Goal: Task Accomplishment & Management: Use online tool/utility

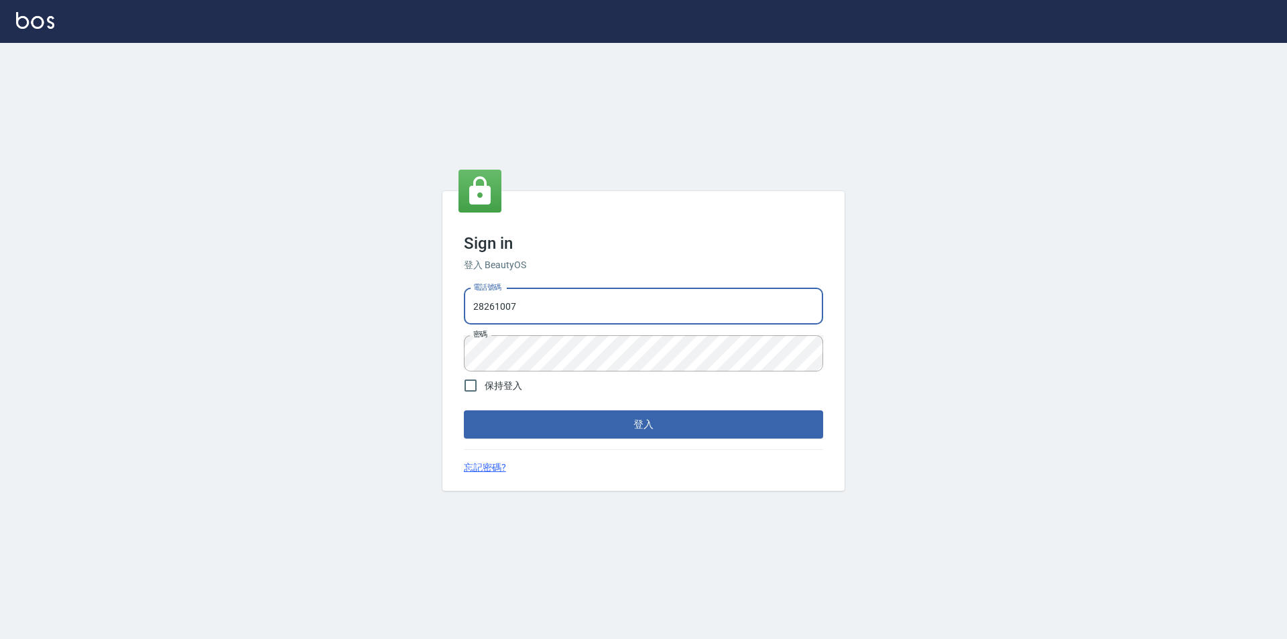
drag, startPoint x: 554, startPoint y: 300, endPoint x: 34, endPoint y: 255, distance: 521.5
click at [123, 273] on div "Sign in 登入 BeautyOS 電話號碼 [PHONE_NUMBER] 電話號碼 密碼 密碼 保持登入 登入 忘記密碼?" at bounding box center [643, 341] width 1287 height 596
type input "0955582961"
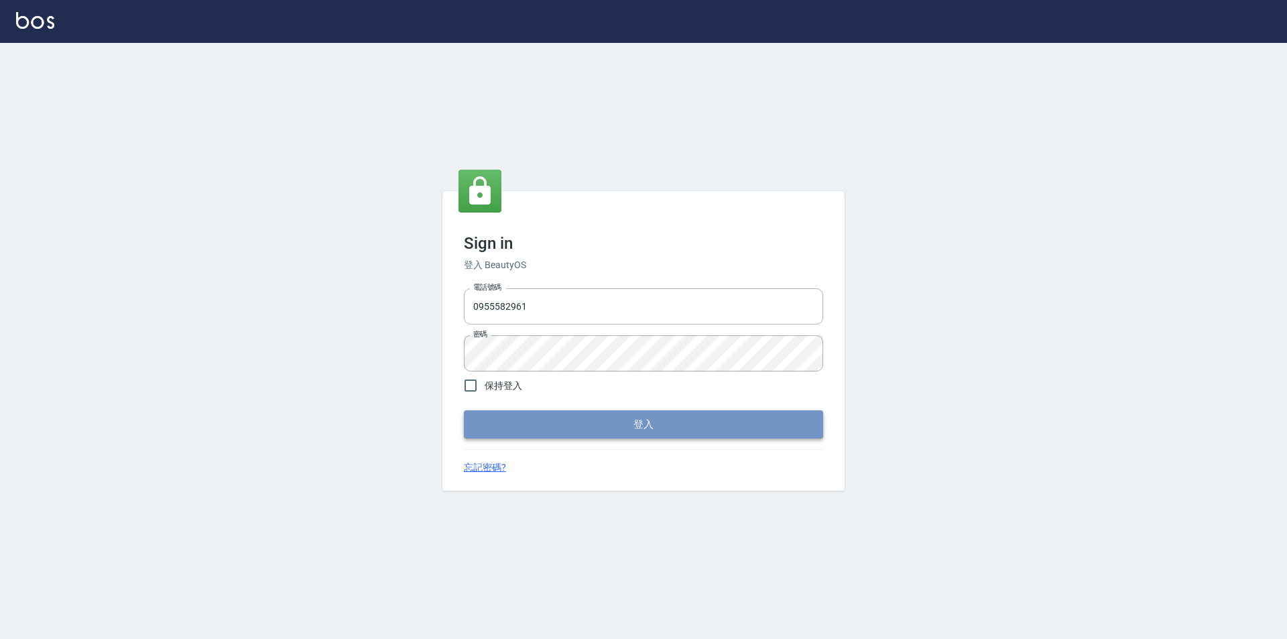
click at [619, 416] on button "登入" at bounding box center [643, 424] width 359 height 28
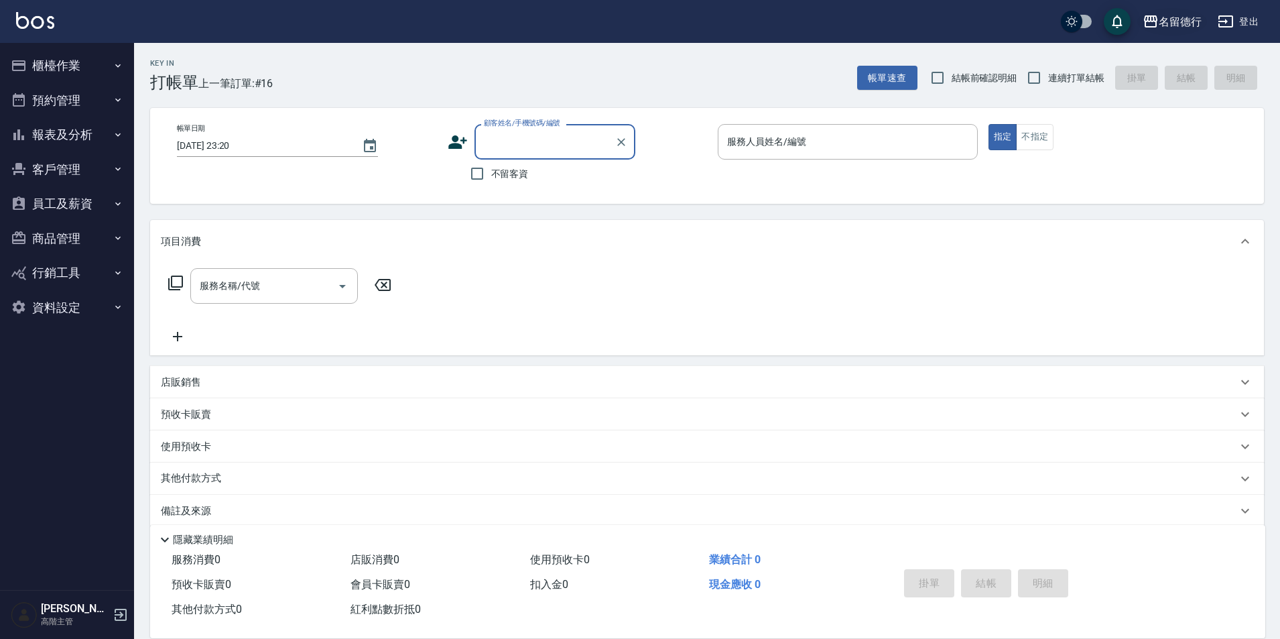
click at [1164, 11] on button "名留德行" at bounding box center [1172, 21] width 70 height 27
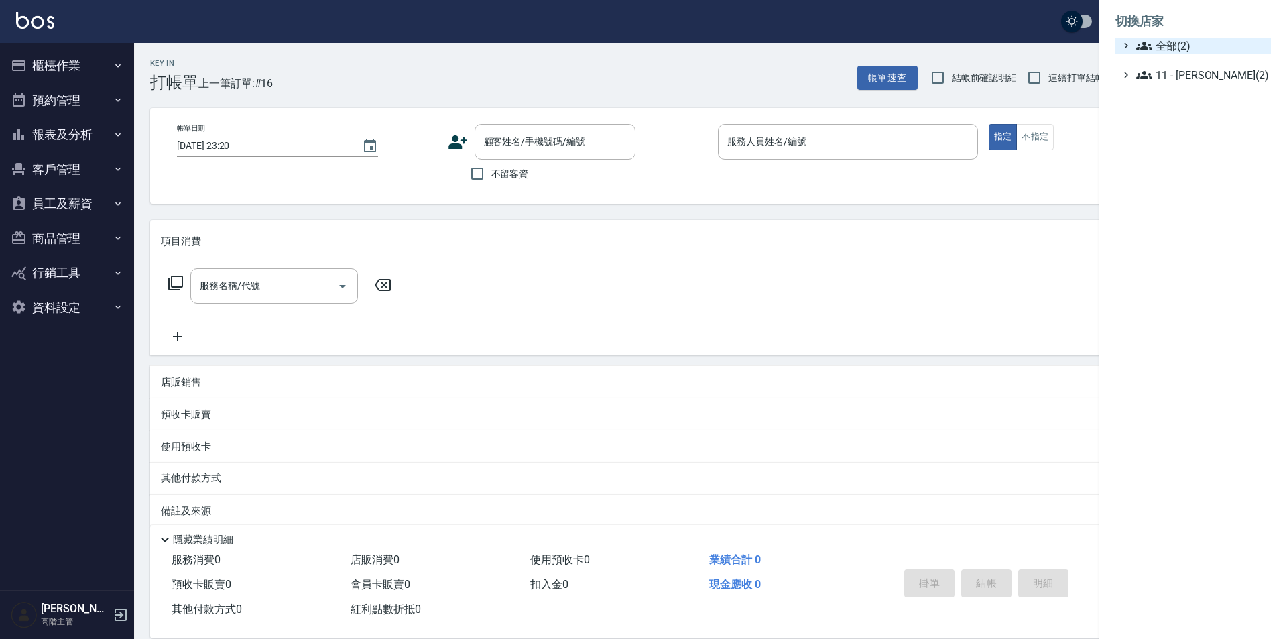
click at [1167, 43] on span "全部(2)" at bounding box center [1200, 46] width 129 height 16
click at [1186, 82] on span "名留玫瑰" at bounding box center [1199, 84] width 131 height 16
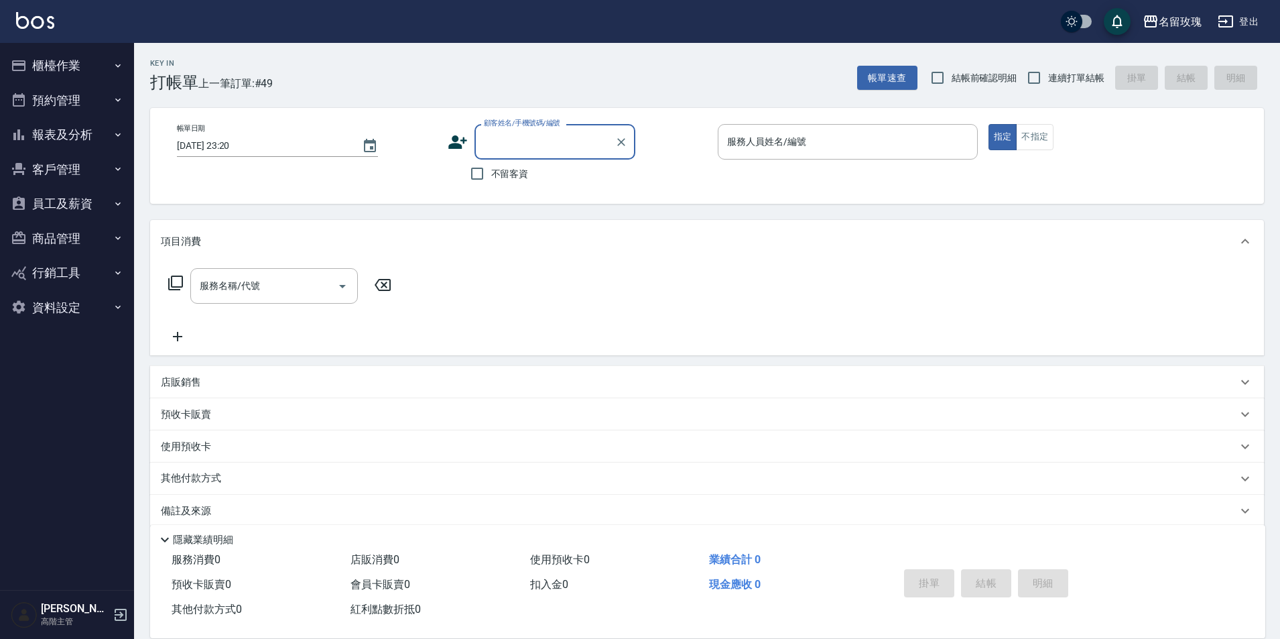
click at [52, 208] on button "員工及薪資" at bounding box center [66, 203] width 123 height 35
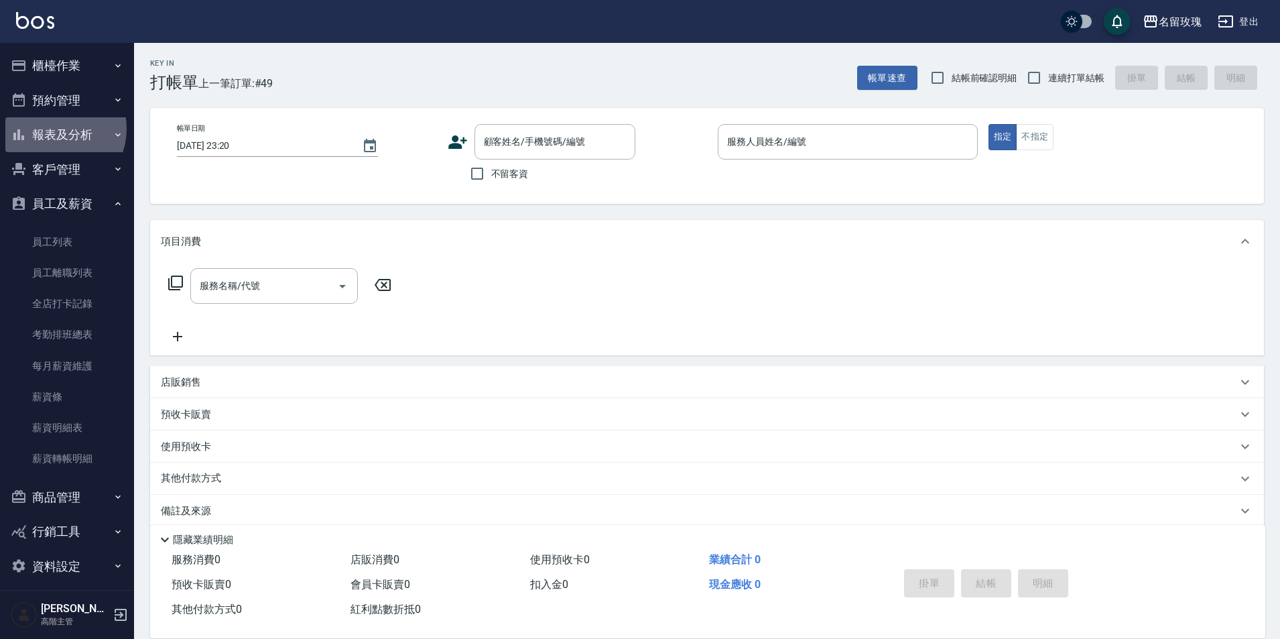
click at [53, 129] on button "報表及分析" at bounding box center [66, 134] width 123 height 35
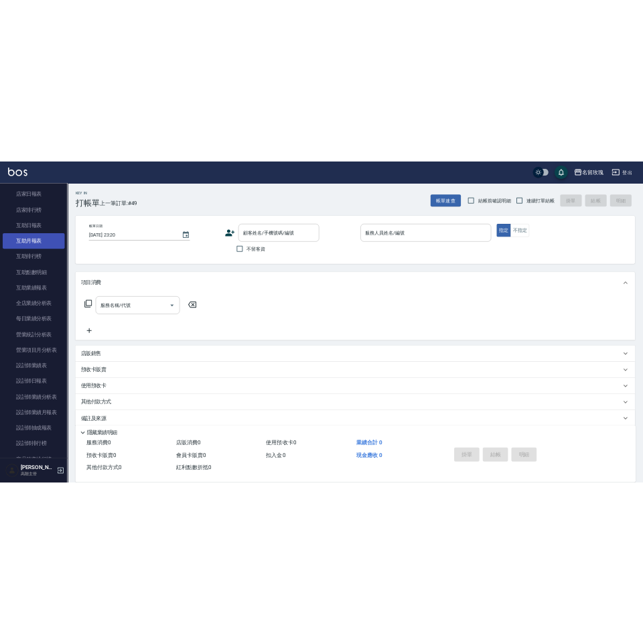
scroll to position [201, 0]
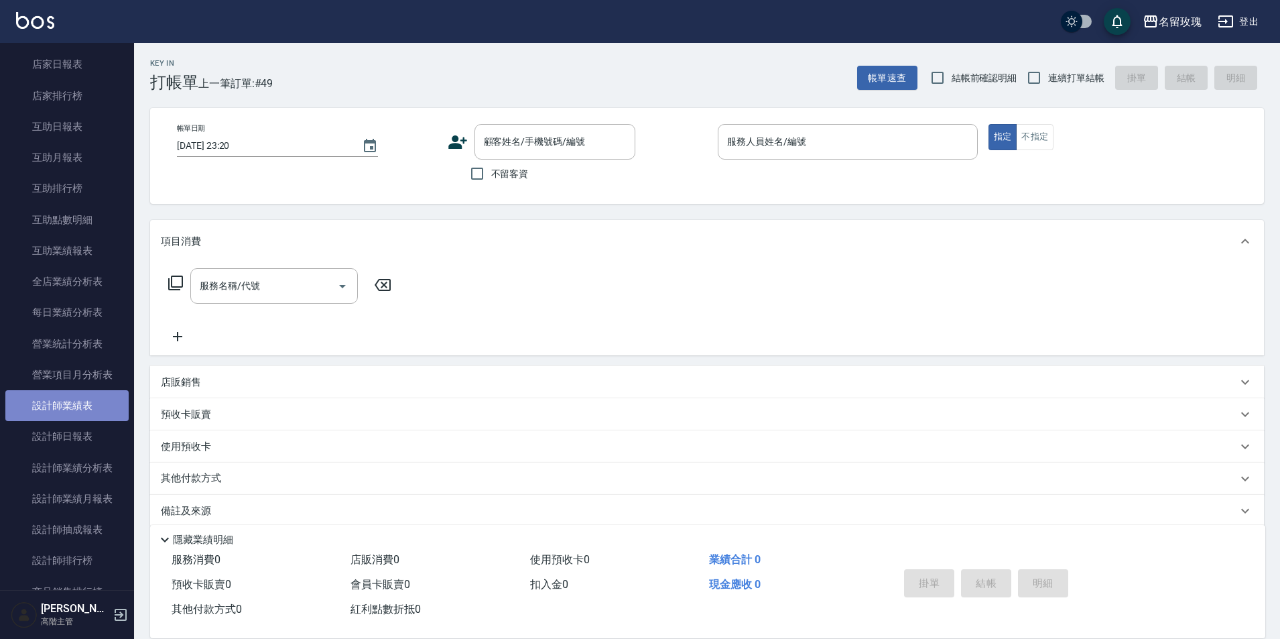
click at [82, 410] on link "設計師業績表" at bounding box center [66, 405] width 123 height 31
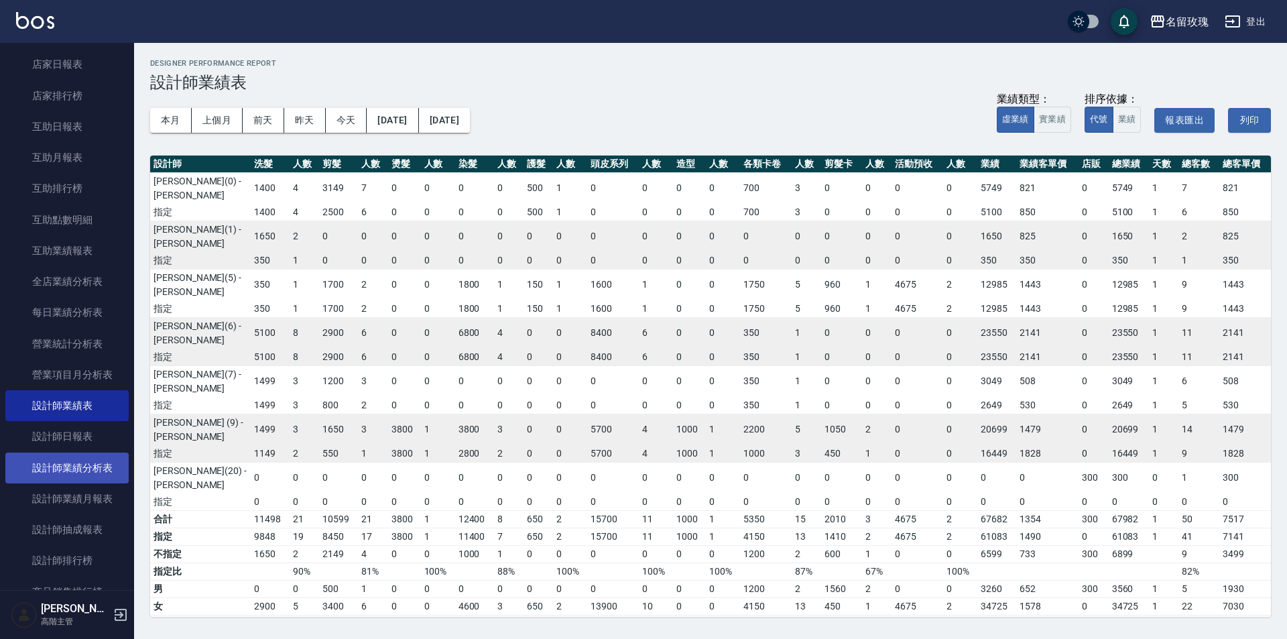
click at [96, 469] on link "設計師業績分析表" at bounding box center [66, 467] width 123 height 31
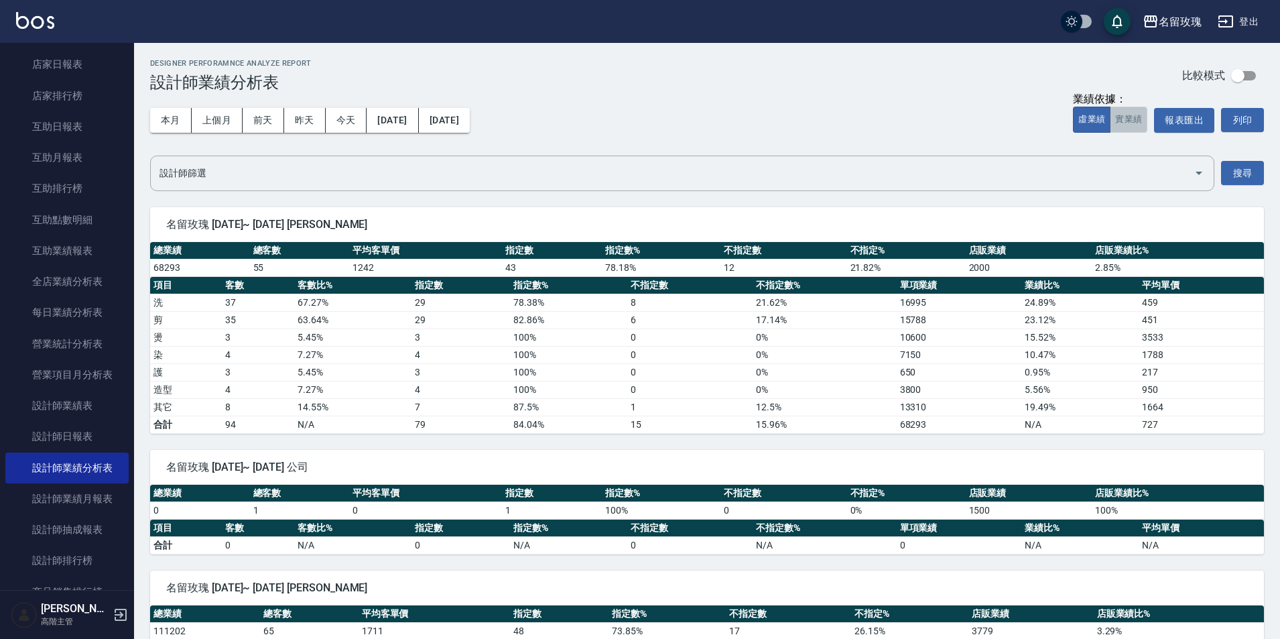
click at [1137, 121] on button "實業績" at bounding box center [1129, 120] width 38 height 26
click at [1133, 121] on button "實業績" at bounding box center [1129, 120] width 38 height 26
click at [1189, 118] on button "報表匯出" at bounding box center [1184, 120] width 60 height 25
click at [761, 74] on div "Designer Perforamnce Analyze Report 設計師業績分析表 比較模式" at bounding box center [707, 75] width 1114 height 33
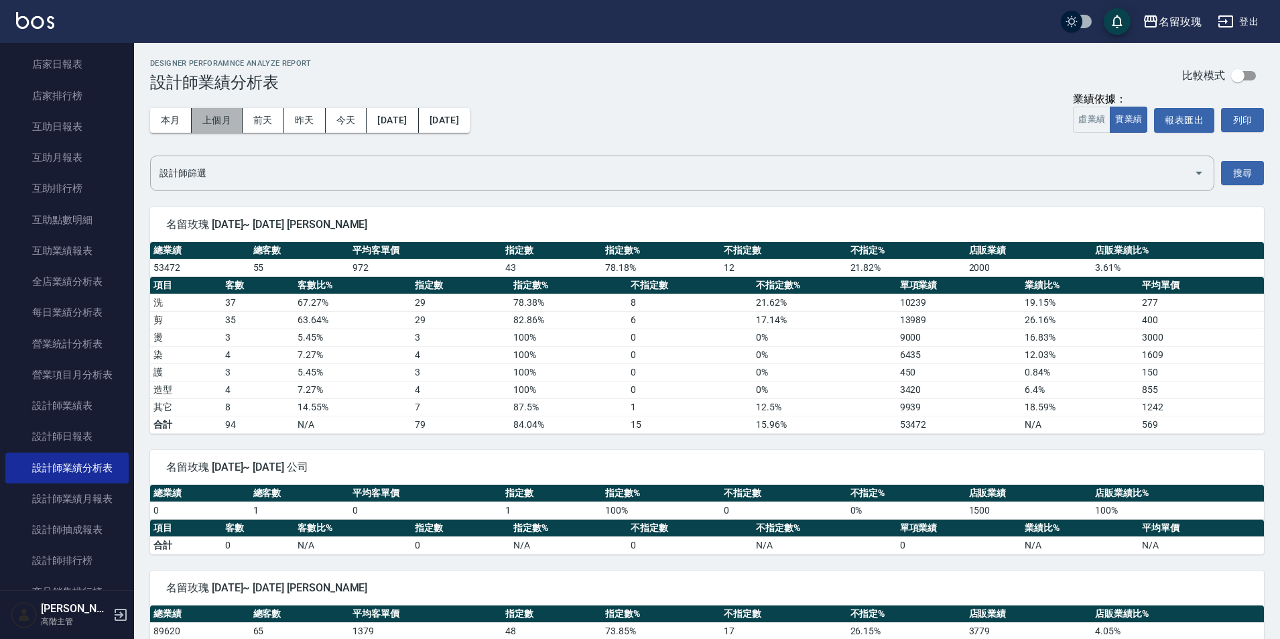
click at [216, 119] on button "上個月" at bounding box center [217, 120] width 51 height 25
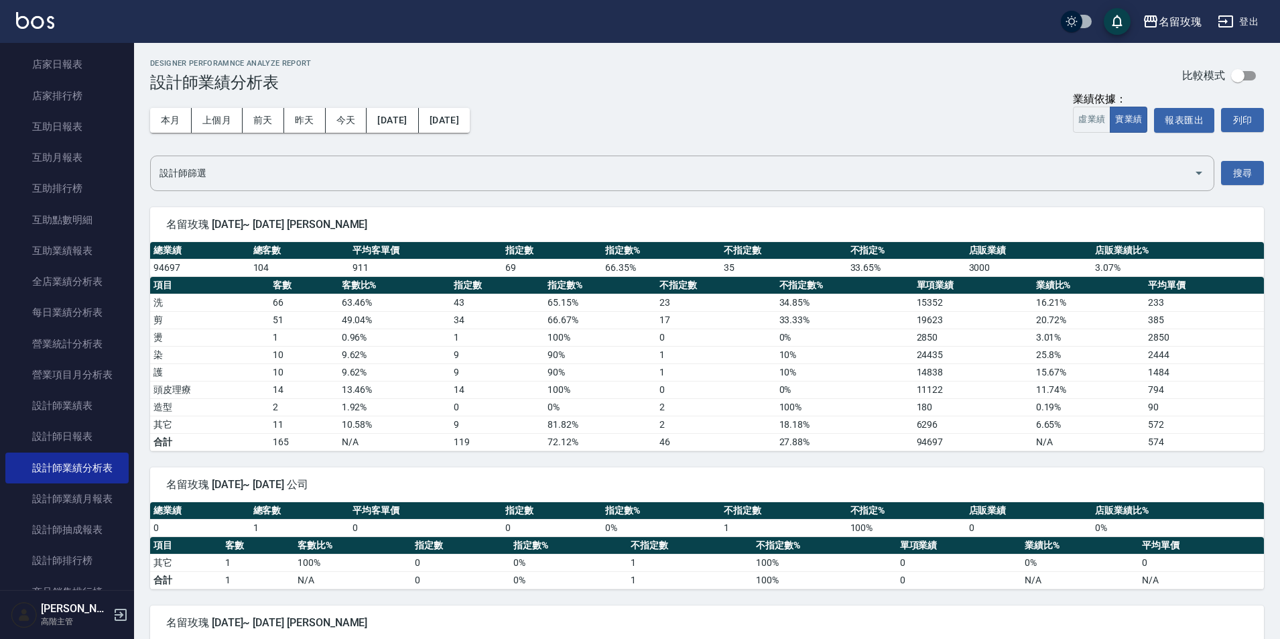
click at [998, 9] on div "名留玫瑰 登出" at bounding box center [640, 21] width 1280 height 43
click at [221, 123] on button "上個月" at bounding box center [217, 120] width 51 height 25
click at [1188, 127] on button "報表匯出" at bounding box center [1184, 120] width 60 height 25
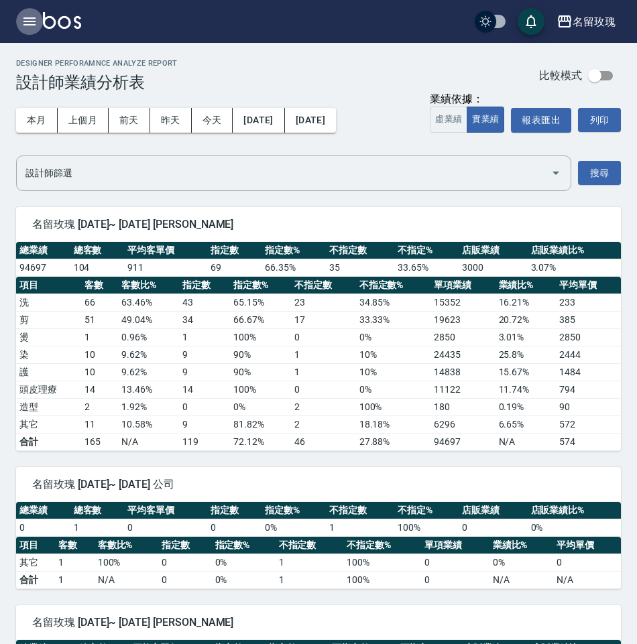
click at [23, 23] on icon "button" at bounding box center [29, 21] width 16 height 16
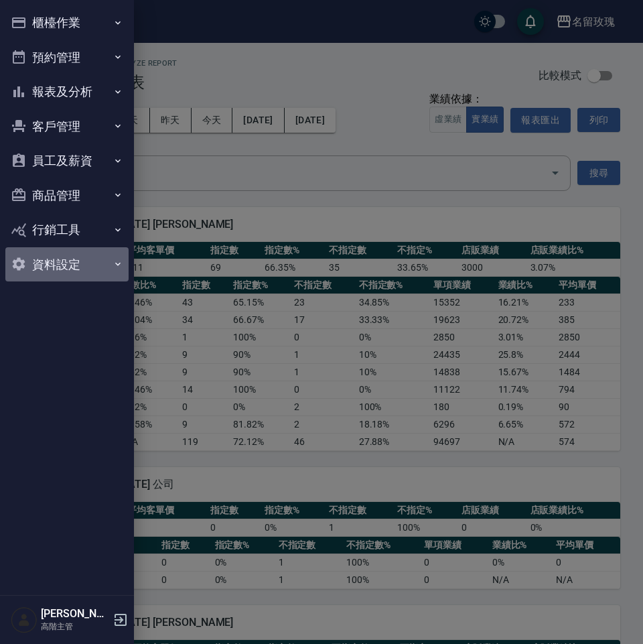
click at [64, 263] on button "資料設定" at bounding box center [66, 264] width 123 height 35
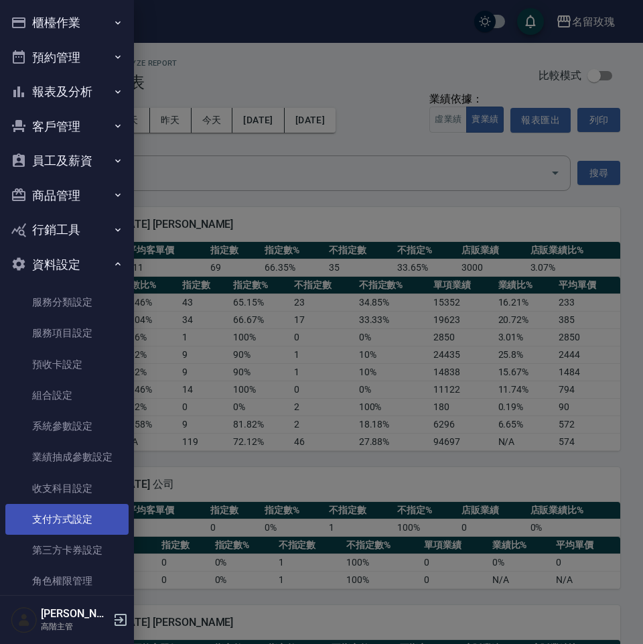
scroll to position [23, 0]
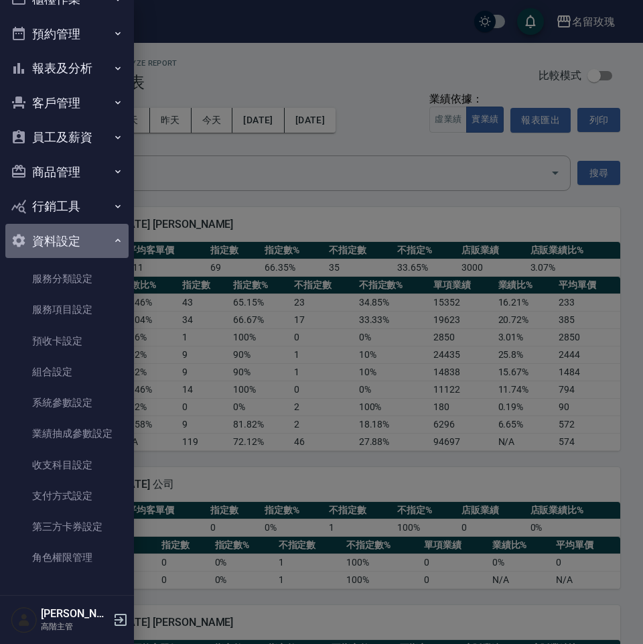
click at [74, 237] on button "資料設定" at bounding box center [66, 241] width 123 height 35
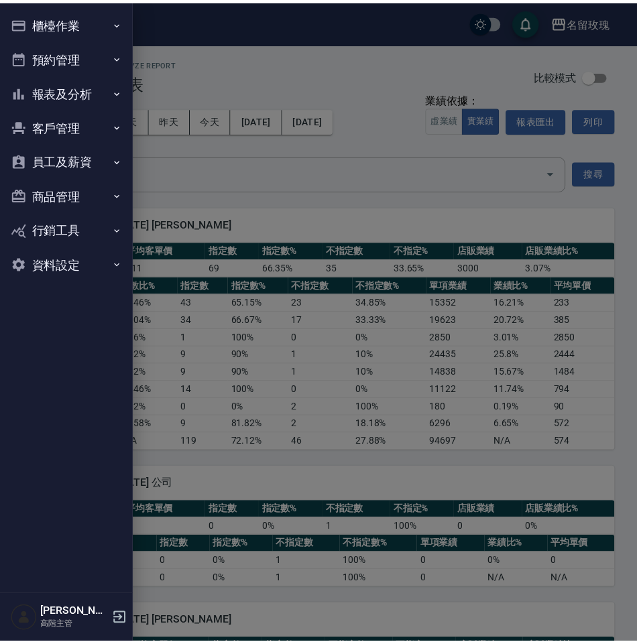
scroll to position [0, 0]
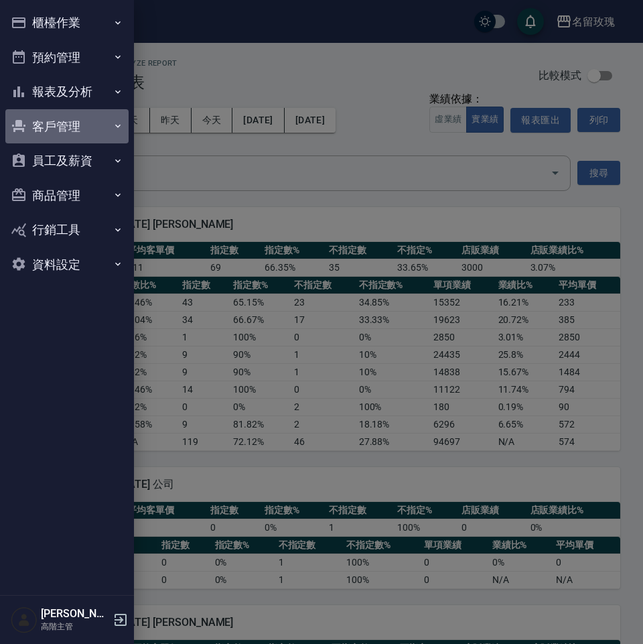
click at [83, 130] on button "客戶管理" at bounding box center [66, 126] width 123 height 35
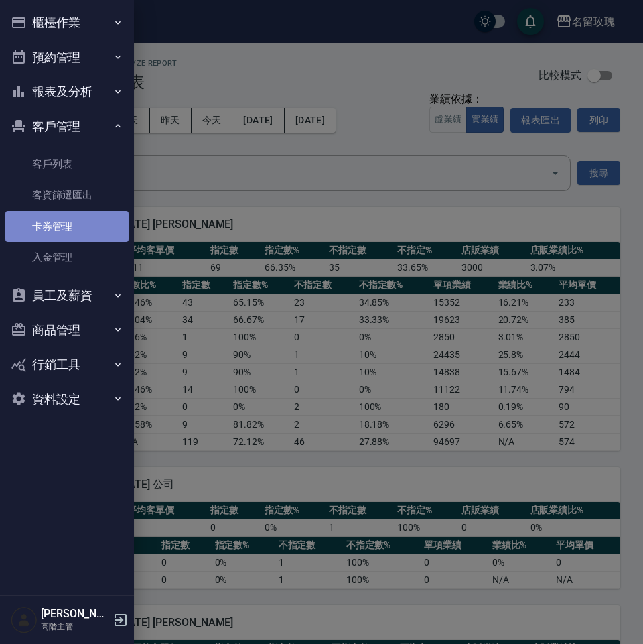
click at [74, 223] on link "卡券管理" at bounding box center [66, 226] width 123 height 31
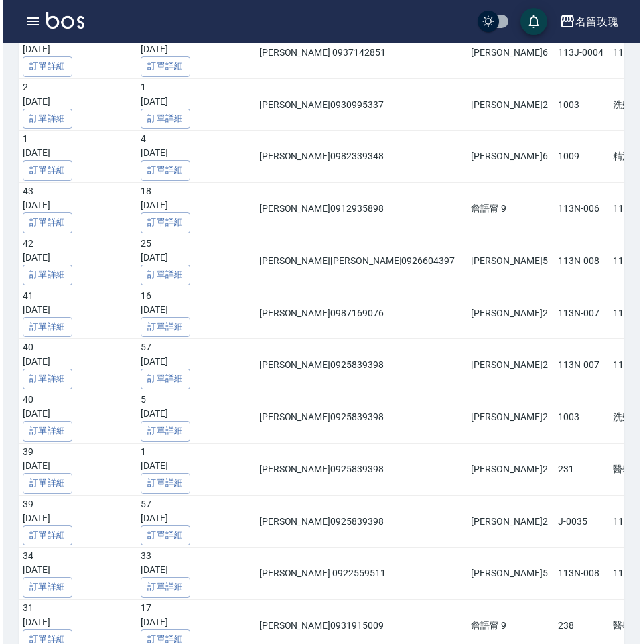
scroll to position [2932, 0]
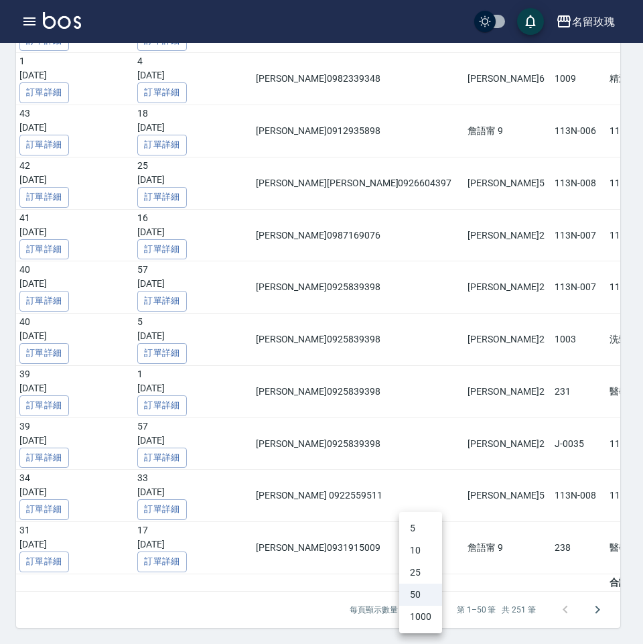
click at [418, 617] on li "1000" at bounding box center [420, 617] width 43 height 22
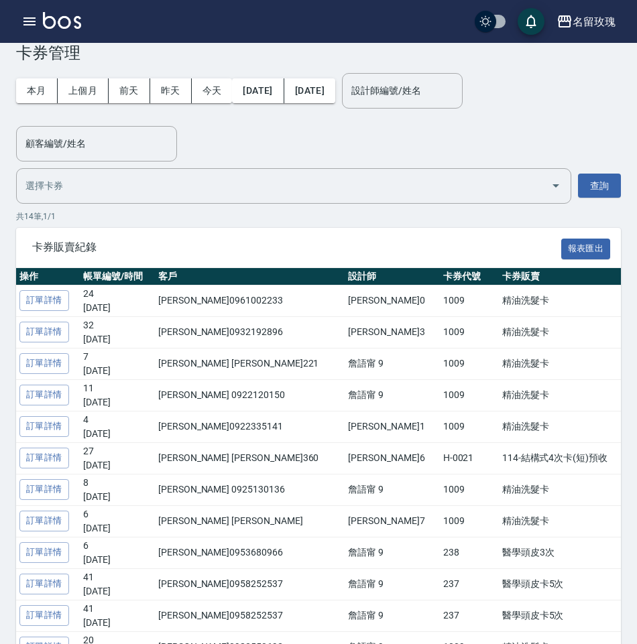
scroll to position [0, 0]
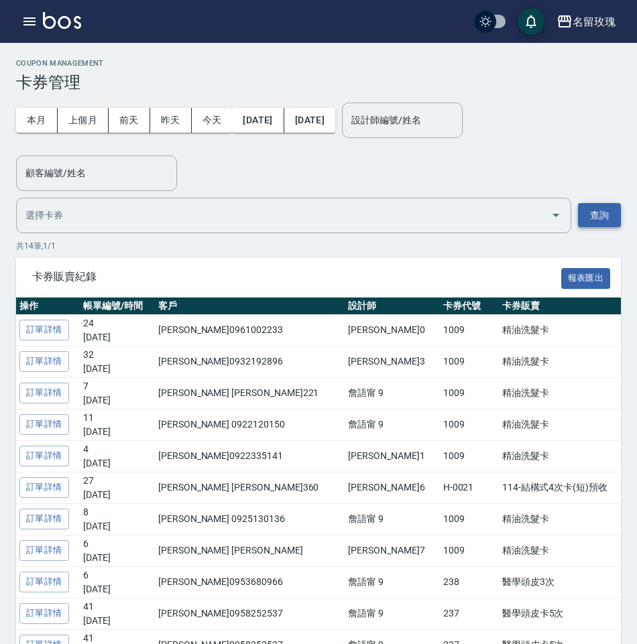
click at [605, 210] on button "查詢" at bounding box center [599, 215] width 43 height 25
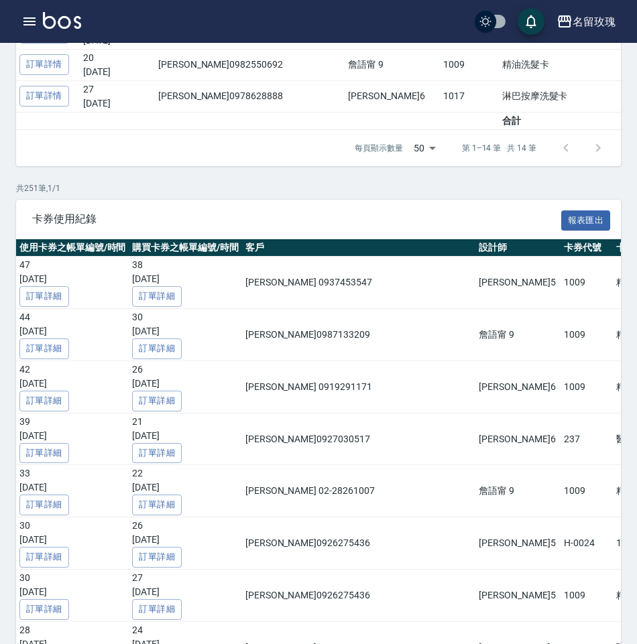
scroll to position [702, 0]
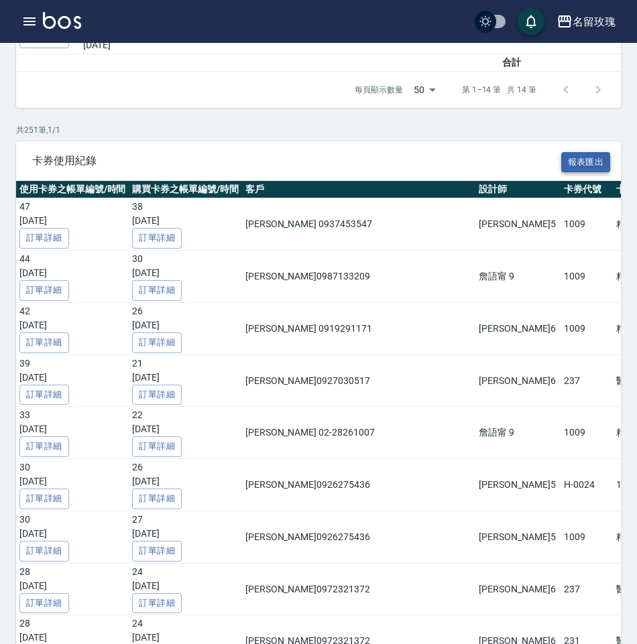
click at [578, 164] on button "報表匯出" at bounding box center [586, 162] width 50 height 21
